Goal: Ask a question

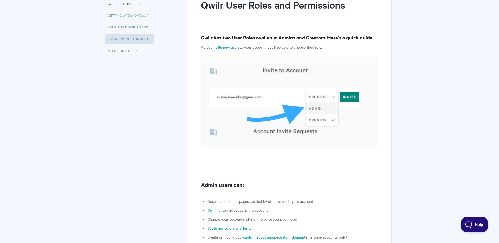
scroll to position [26, 0]
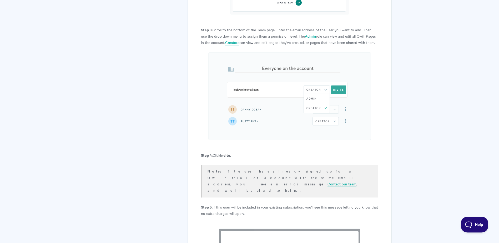
scroll to position [736, 0]
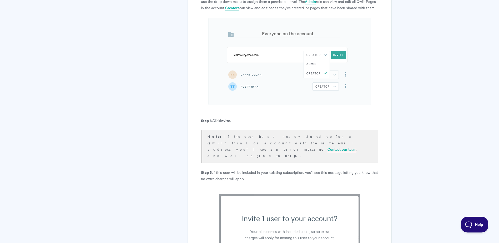
click at [327, 146] on link "Contact our team" at bounding box center [341, 149] width 29 height 6
click at [479, 223] on span "Help" at bounding box center [472, 224] width 27 height 4
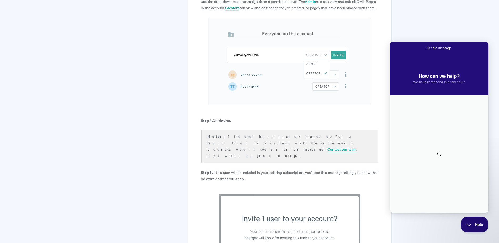
scroll to position [0, 0]
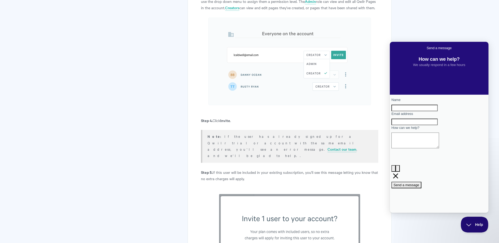
click at [466, 54] on div at bounding box center [439, 54] width 88 height 0
click at [408, 110] on input "Name" at bounding box center [414, 108] width 46 height 7
type input "[PERSON_NAME]"
type input "[EMAIL_ADDRESS][DOMAIN_NAME]"
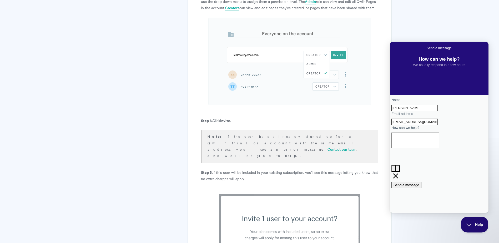
click at [405, 148] on textarea "How can we help?" at bounding box center [415, 140] width 48 height 16
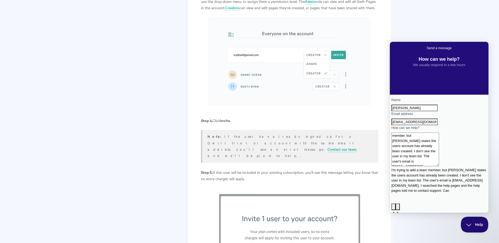
scroll to position [4, 0]
type textarea "I'm trying to add a team member, but [PERSON_NAME] states the users account has…"
click at [419, 221] on span "Send a message" at bounding box center [406, 223] width 26 height 4
